Goal: Task Accomplishment & Management: Manage account settings

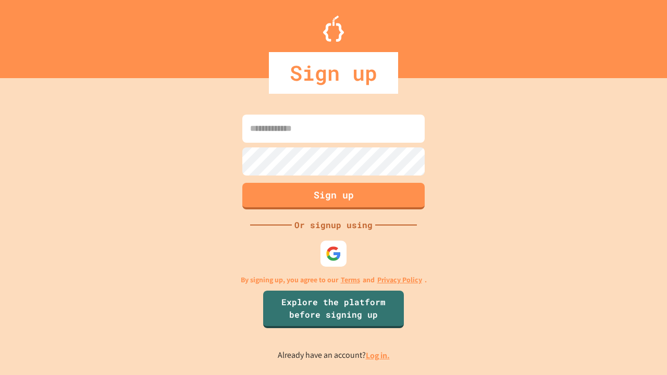
click at [378, 355] on link "Log in." at bounding box center [378, 355] width 24 height 11
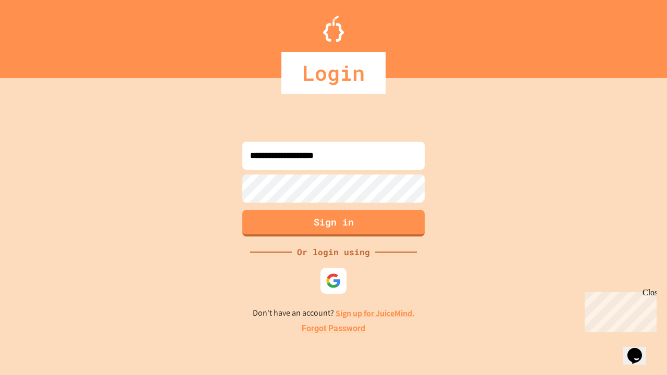
type input "**********"
